Goal: Task Accomplishment & Management: Use online tool/utility

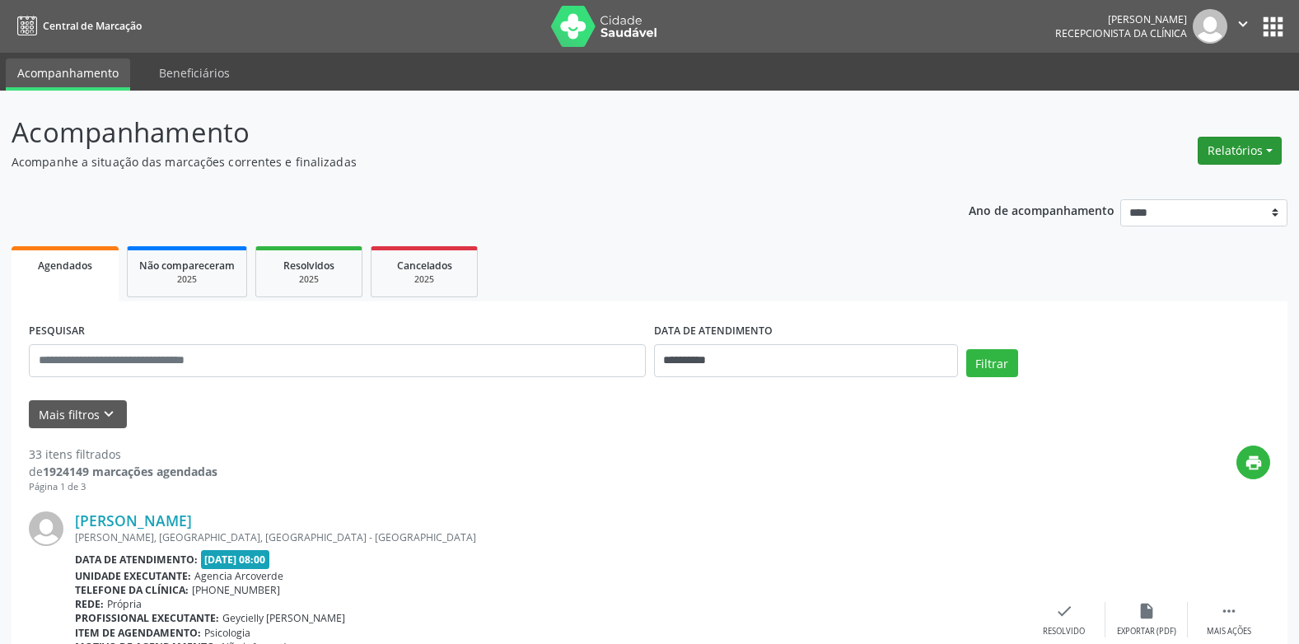
click at [1274, 152] on button "Relatórios" at bounding box center [1240, 151] width 84 height 28
click at [1154, 188] on link "Agendamentos" at bounding box center [1193, 186] width 177 height 23
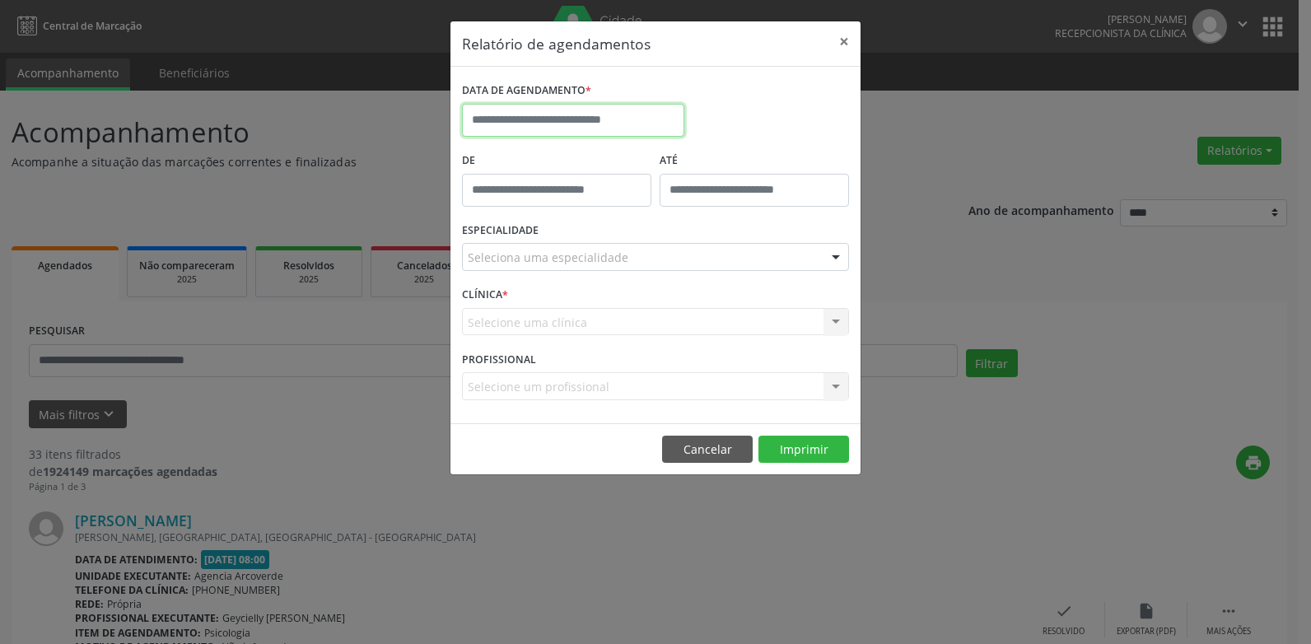
click at [565, 122] on input "text" at bounding box center [573, 120] width 222 height 33
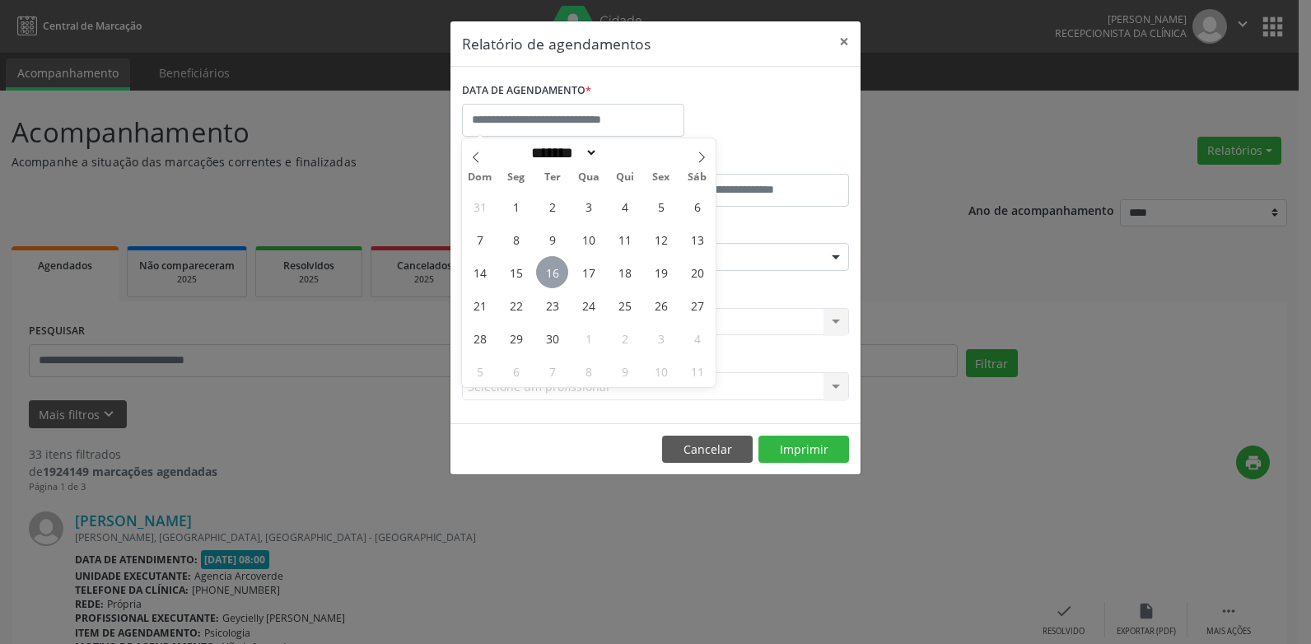
click at [552, 273] on span "16" at bounding box center [552, 272] width 32 height 32
type input "**********"
click at [552, 273] on span "16" at bounding box center [552, 272] width 32 height 32
click at [605, 116] on input "**********" at bounding box center [573, 120] width 222 height 33
click at [515, 313] on span "22" at bounding box center [516, 305] width 32 height 32
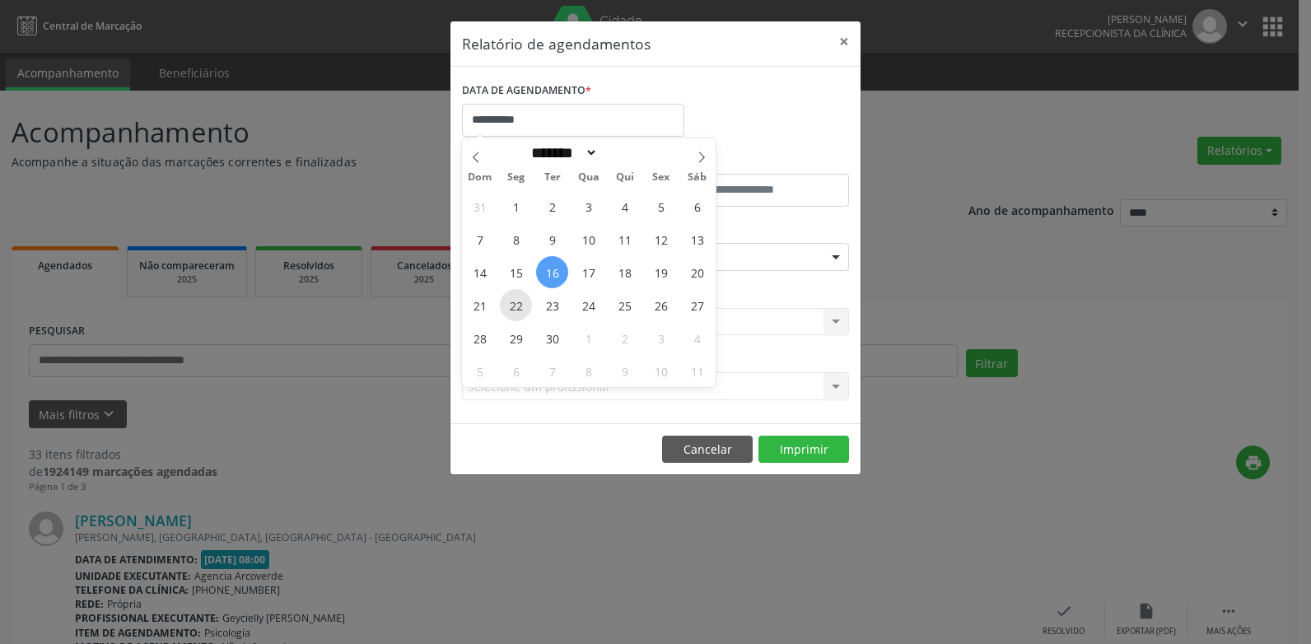
type input "**********"
click at [516, 311] on span "22" at bounding box center [516, 305] width 32 height 32
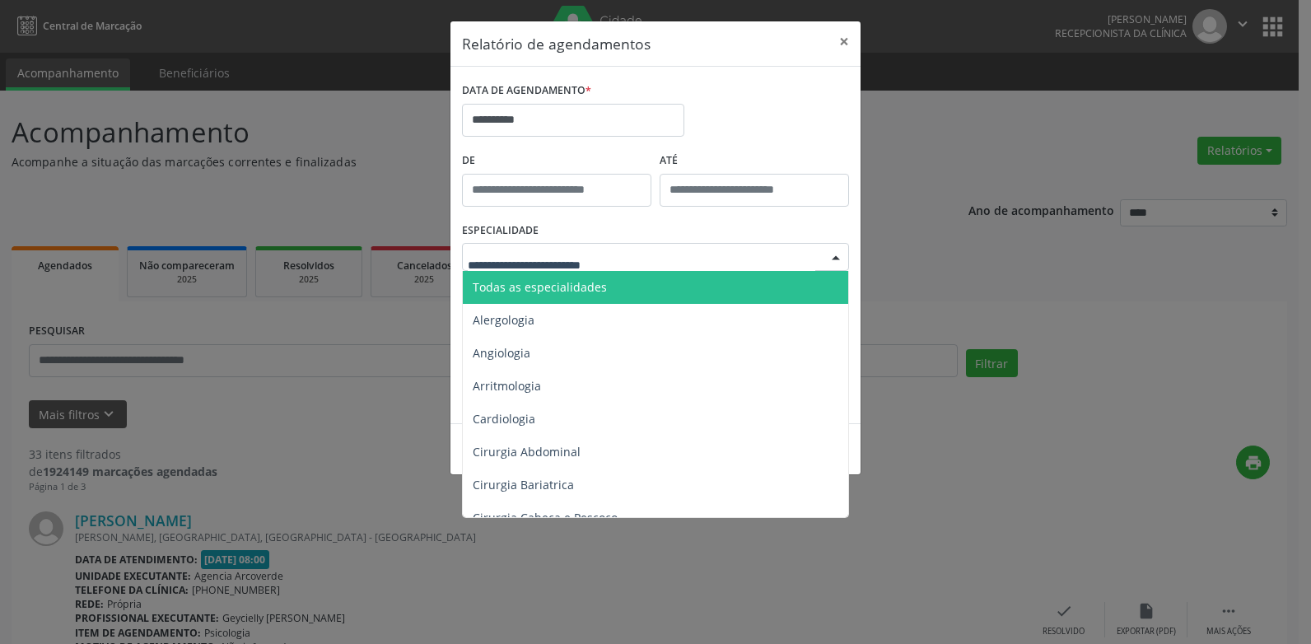
click at [526, 290] on span "Todas as especialidades" at bounding box center [540, 287] width 134 height 16
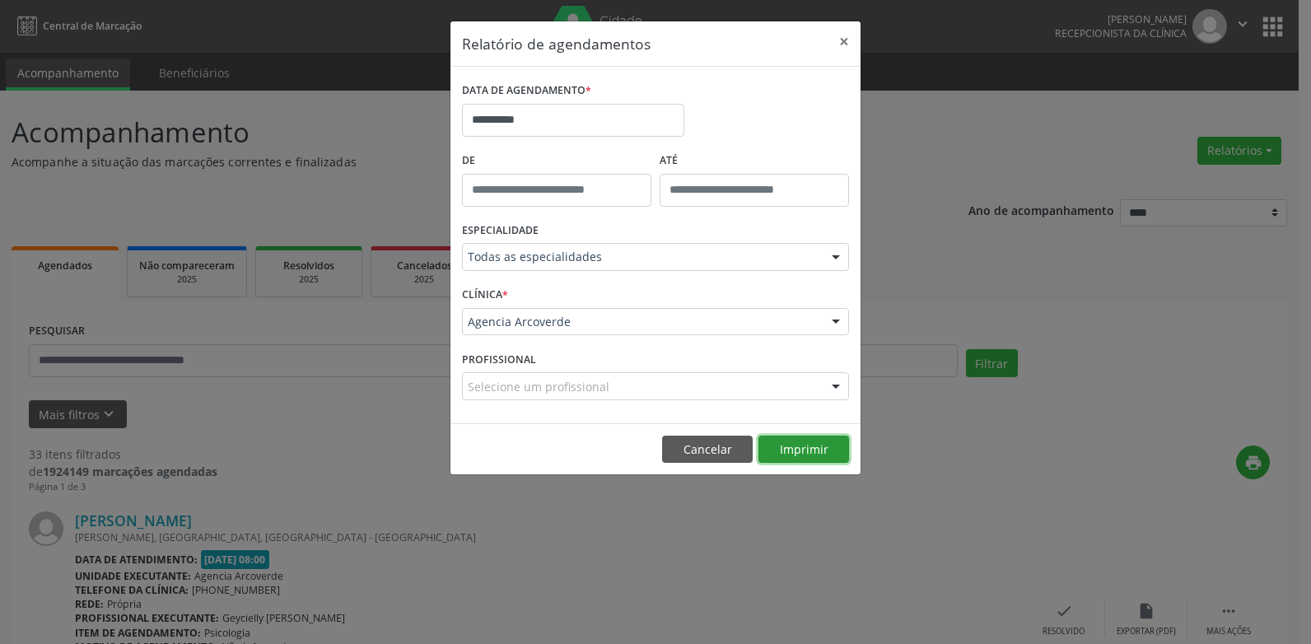
click at [787, 452] on button "Imprimir" at bounding box center [804, 450] width 91 height 28
click at [719, 446] on button "Cancelar" at bounding box center [707, 450] width 91 height 28
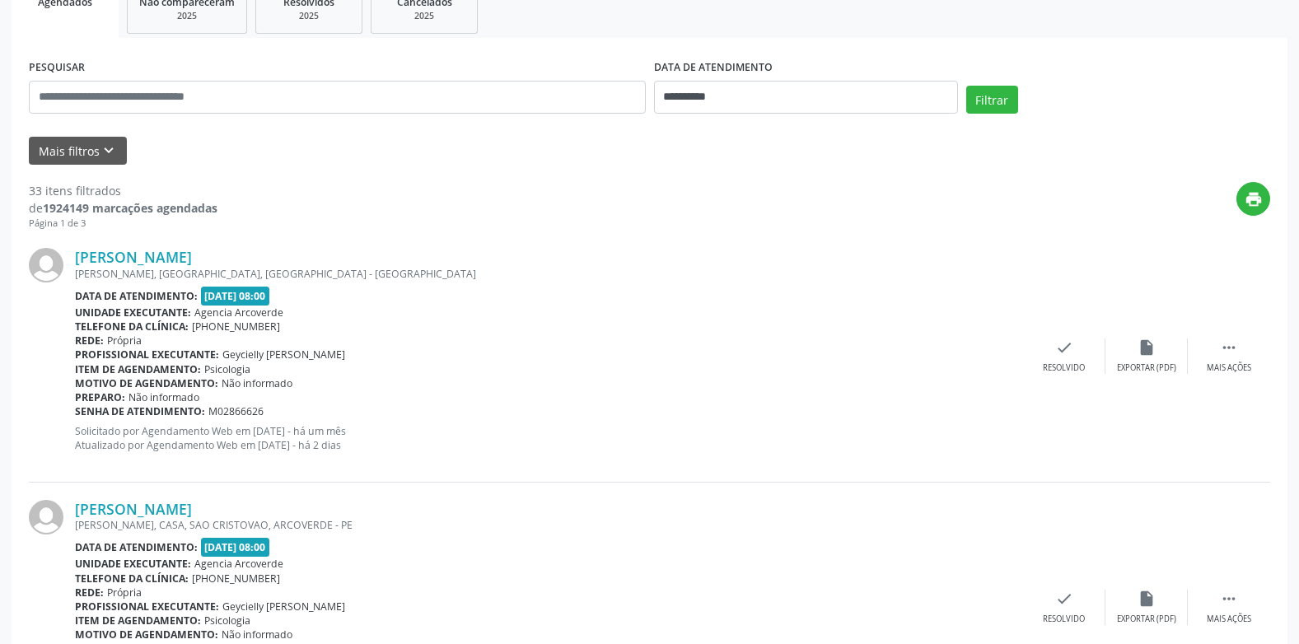
scroll to position [82, 0]
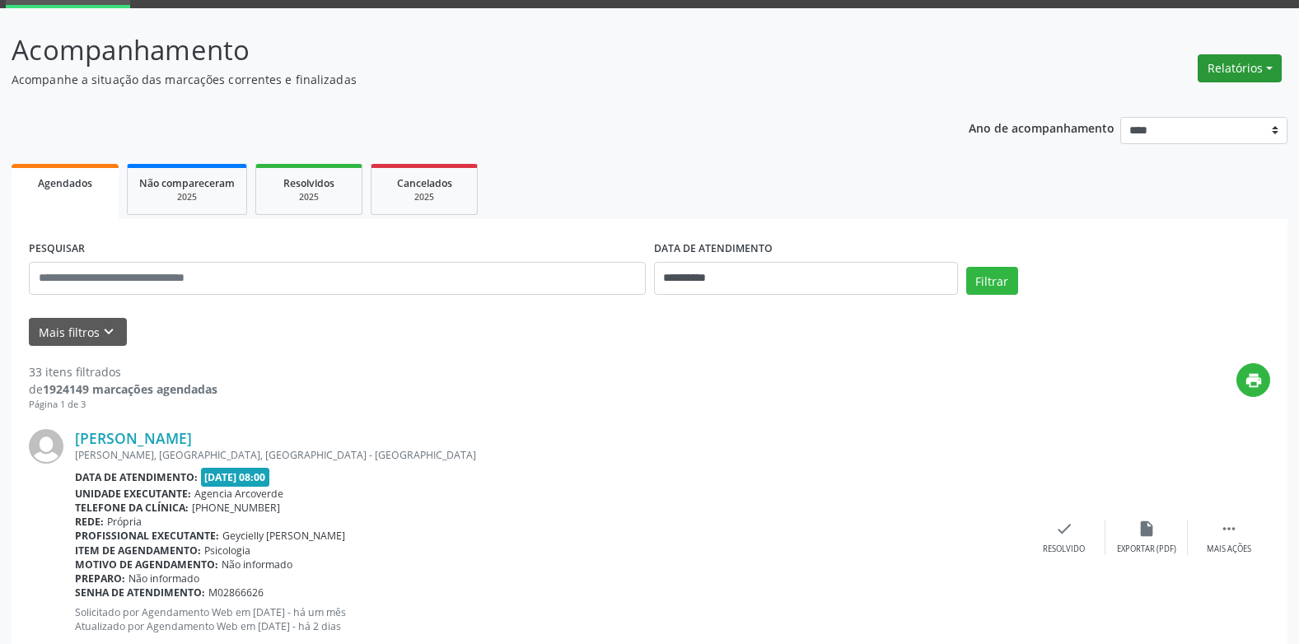
click at [1255, 69] on button "Relatórios" at bounding box center [1240, 68] width 84 height 28
click at [1206, 105] on link "Agendamentos" at bounding box center [1193, 103] width 177 height 23
select select "*"
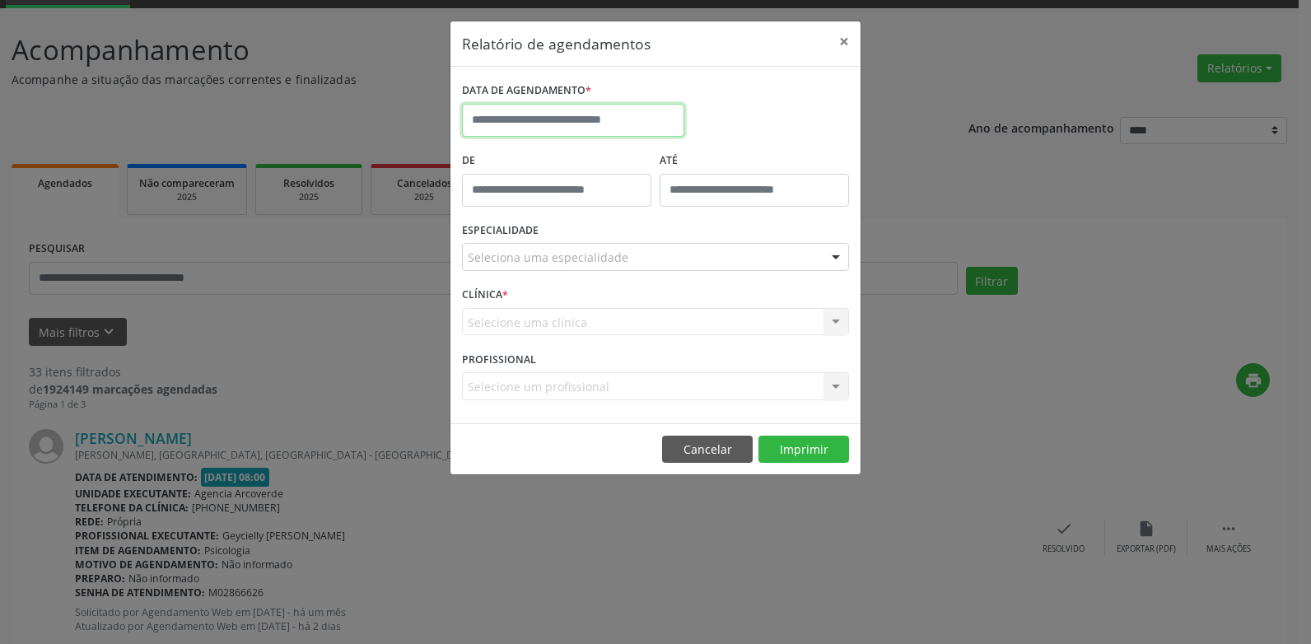
click at [620, 124] on input "text" at bounding box center [573, 120] width 222 height 33
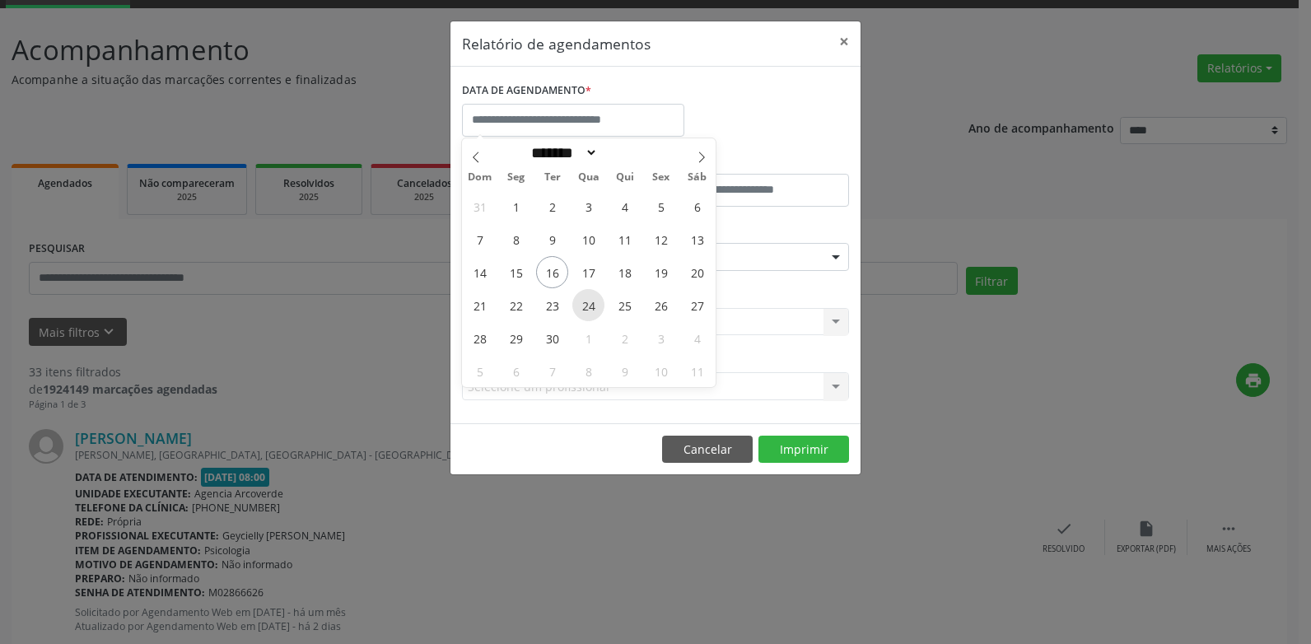
click at [583, 302] on span "24" at bounding box center [589, 305] width 32 height 32
type input "**********"
click at [584, 307] on span "24" at bounding box center [589, 305] width 32 height 32
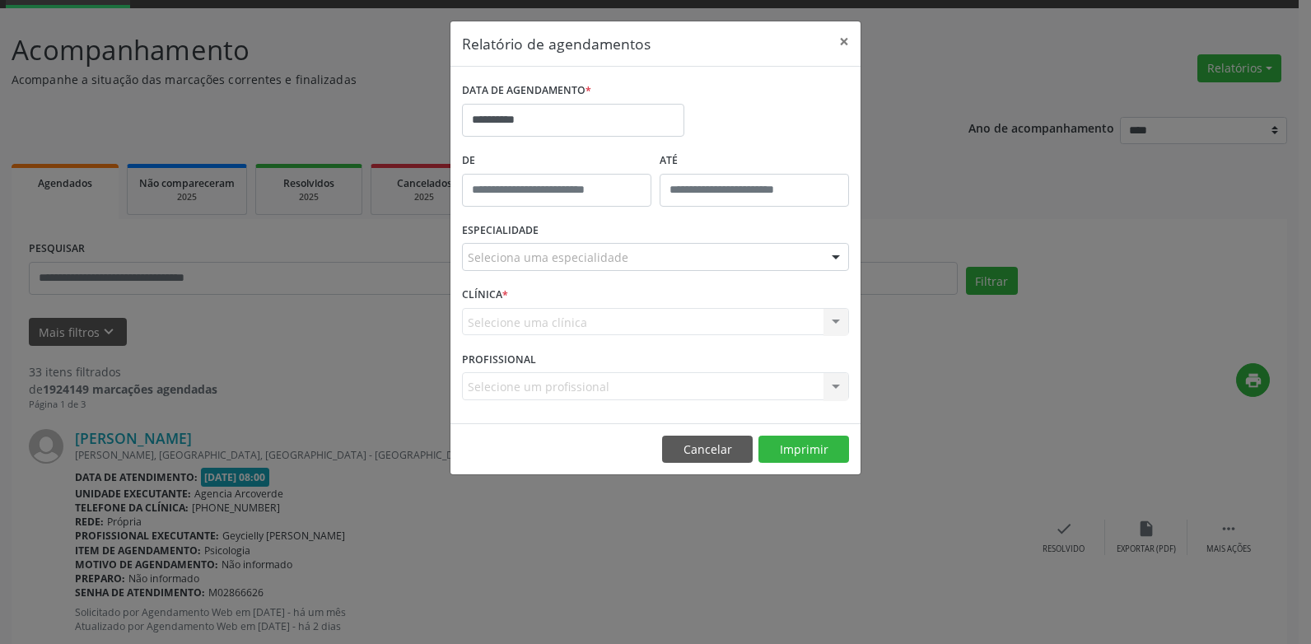
click at [583, 308] on div "Selecione uma clínica Agencia Arcoverde Nenhum resultado encontrado para: " " N…" at bounding box center [655, 322] width 387 height 28
click at [812, 447] on button "Imprimir" at bounding box center [804, 450] width 91 height 28
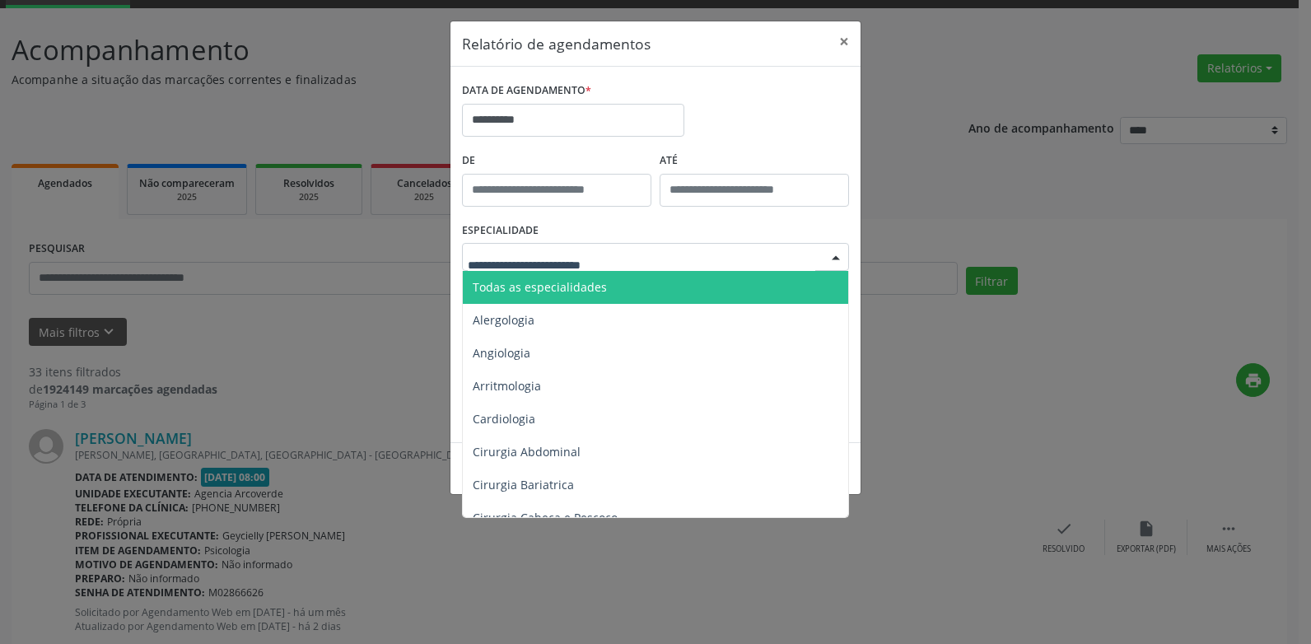
click at [540, 290] on span "Todas as especialidades" at bounding box center [540, 287] width 134 height 16
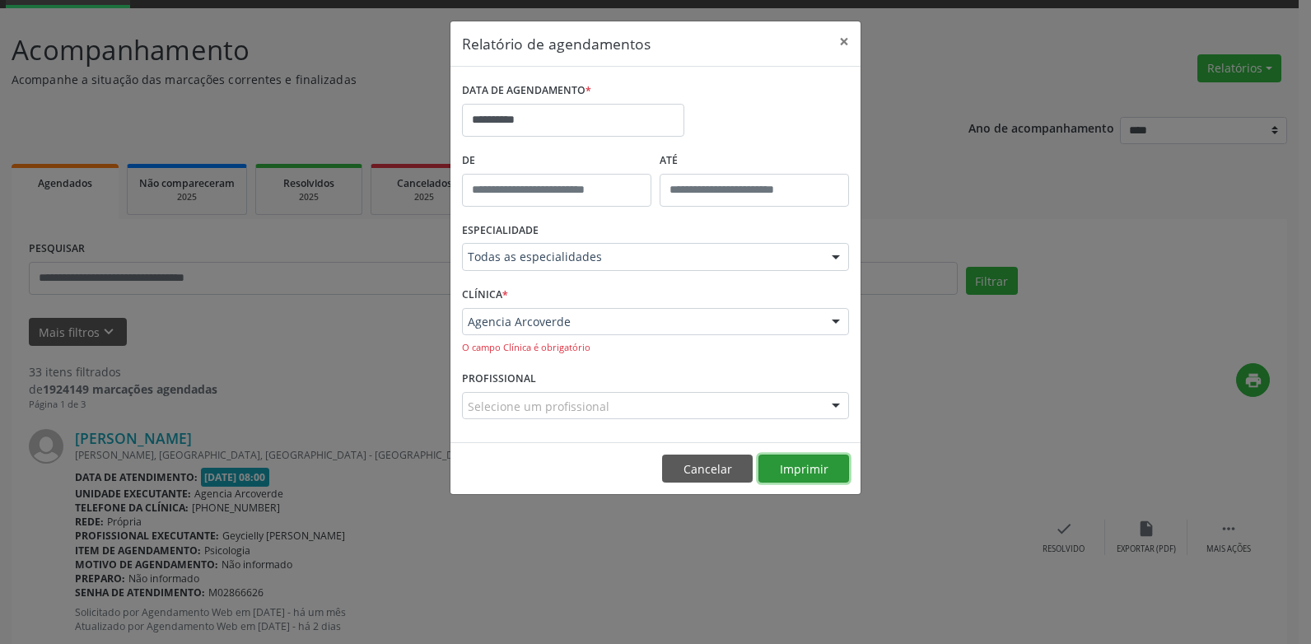
click at [803, 477] on button "Imprimir" at bounding box center [804, 469] width 91 height 28
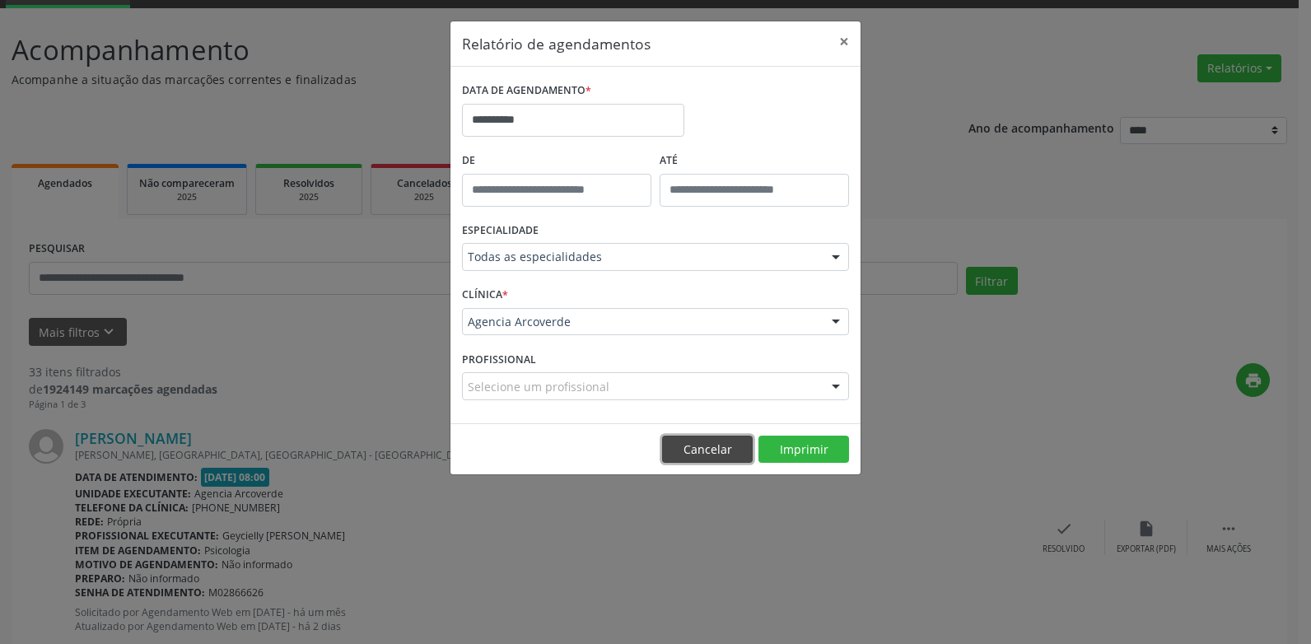
click at [701, 454] on button "Cancelar" at bounding box center [707, 450] width 91 height 28
